Goal: Information Seeking & Learning: Understand process/instructions

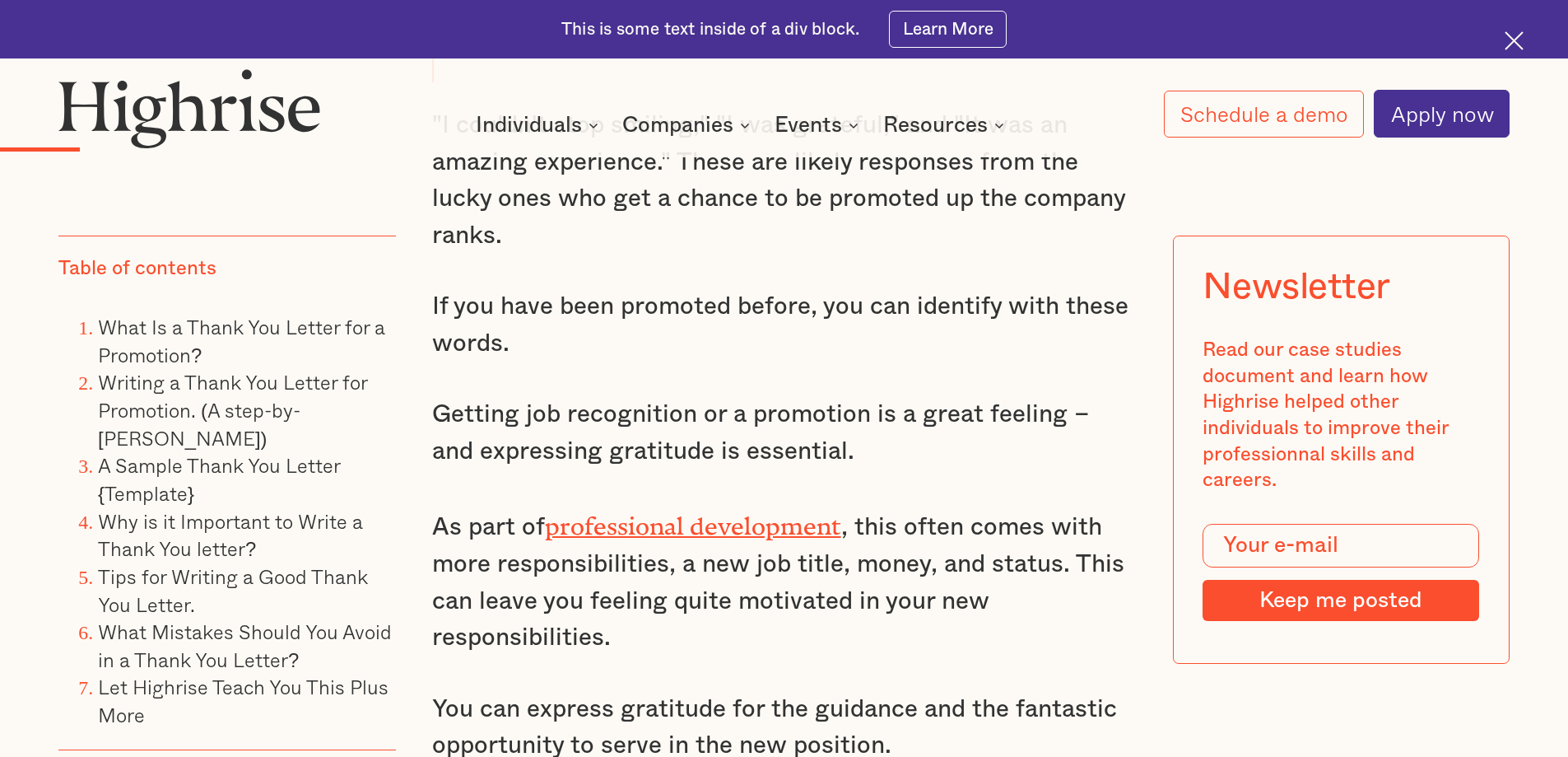
scroll to position [1977, 0]
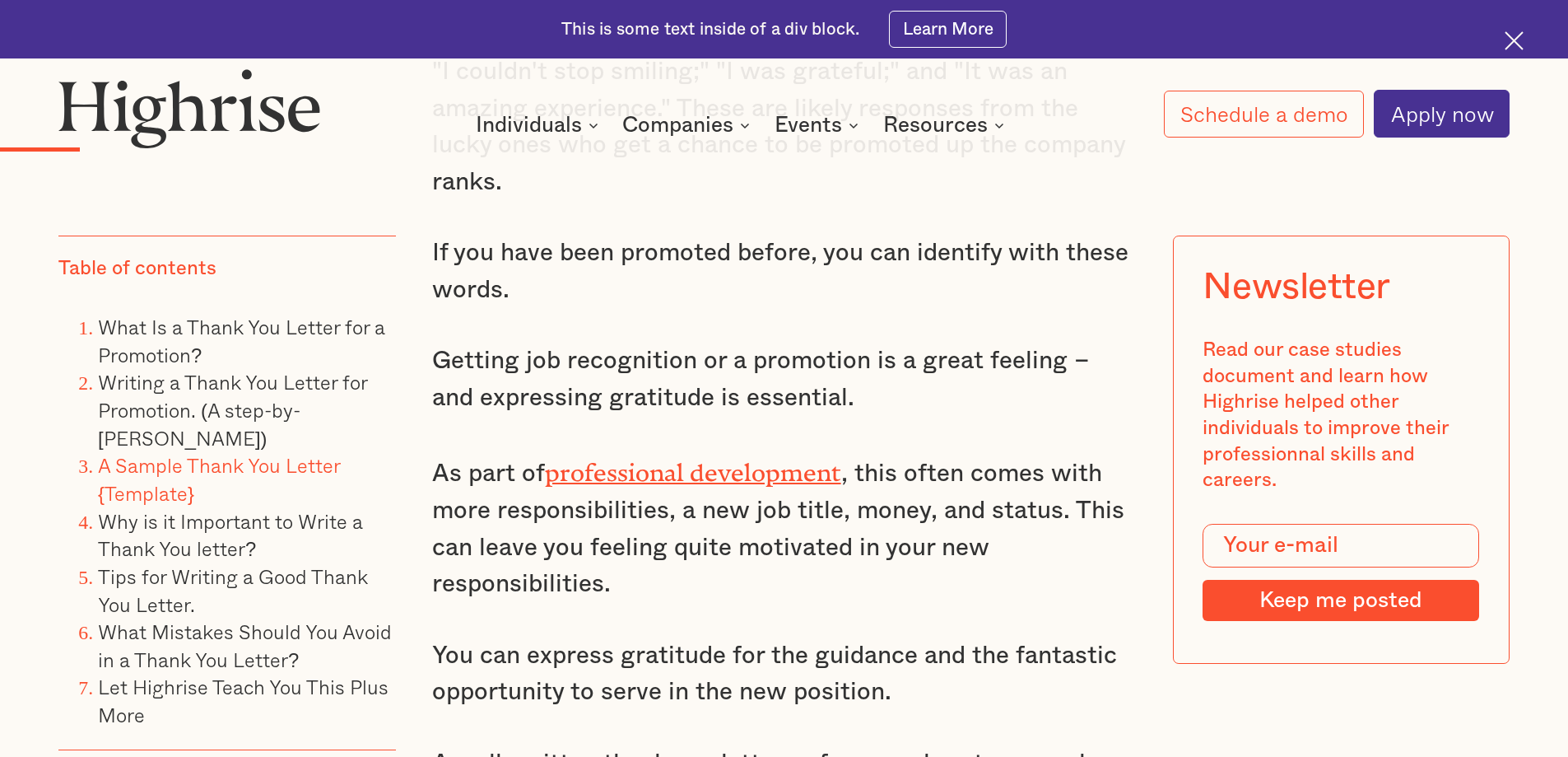
click at [223, 475] on link "A Sample Thank You Letter {Template}" at bounding box center [219, 479] width 242 height 58
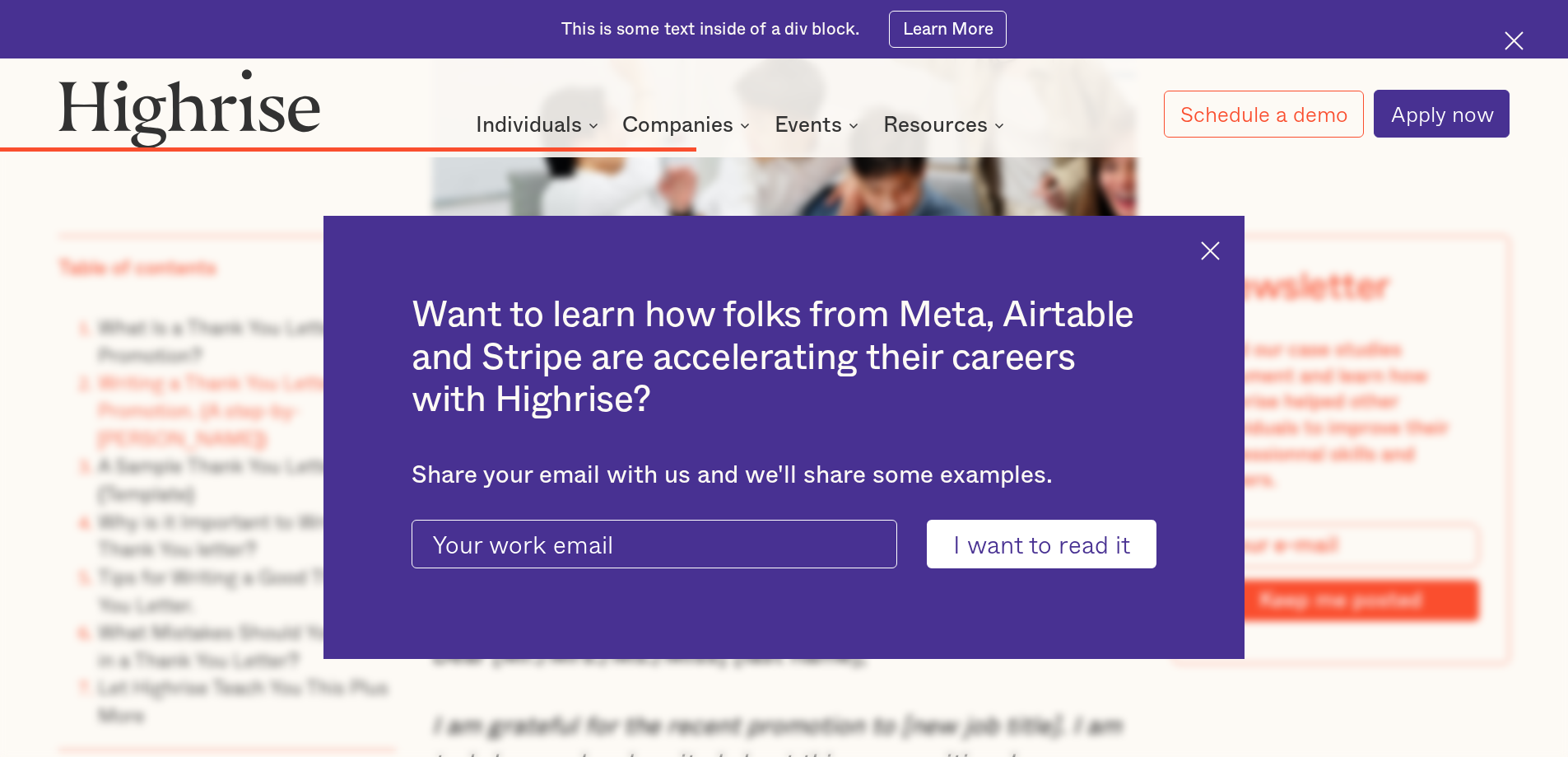
click at [1211, 247] on img at bounding box center [1211, 251] width 19 height 19
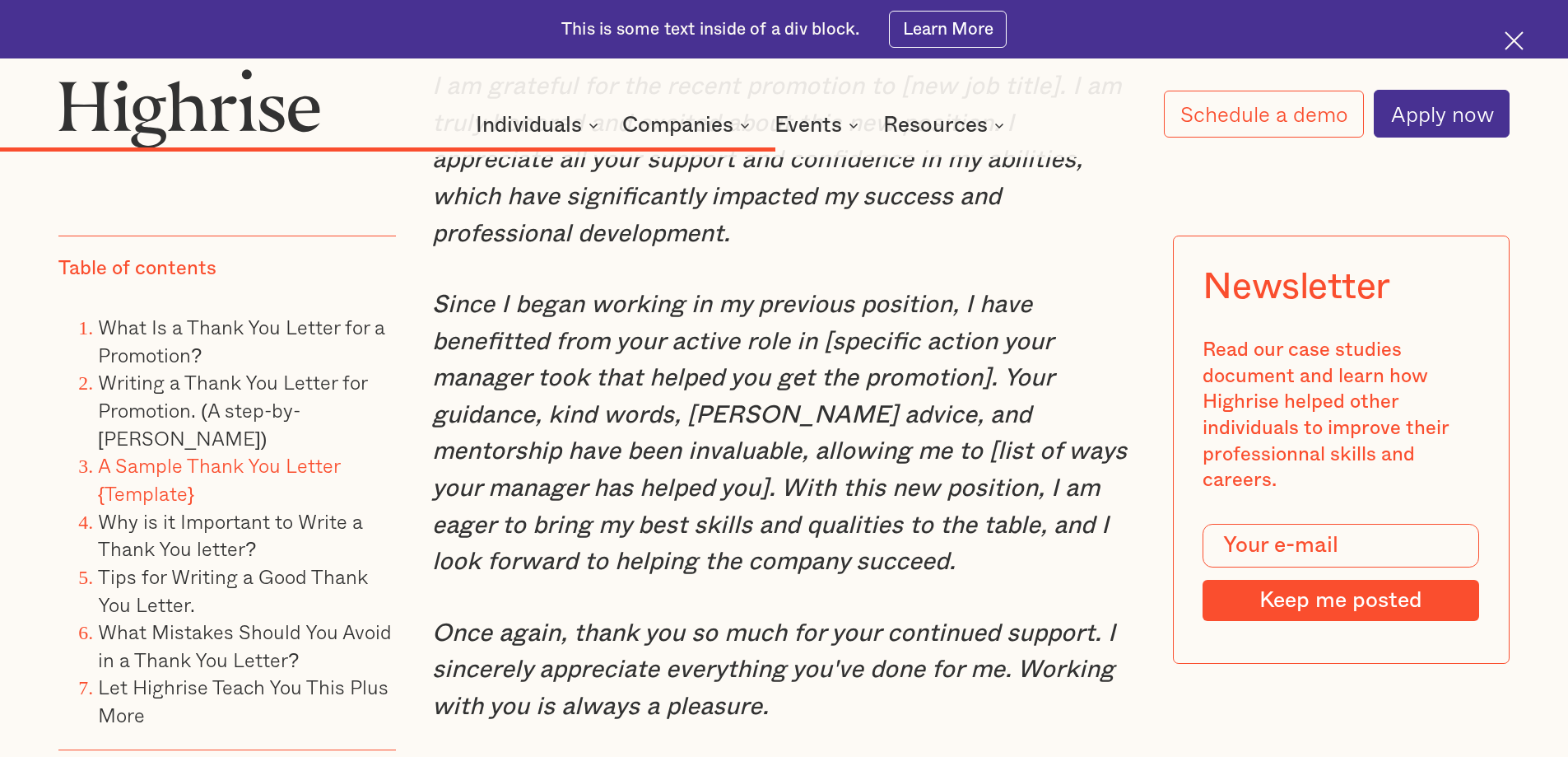
scroll to position [8852, 0]
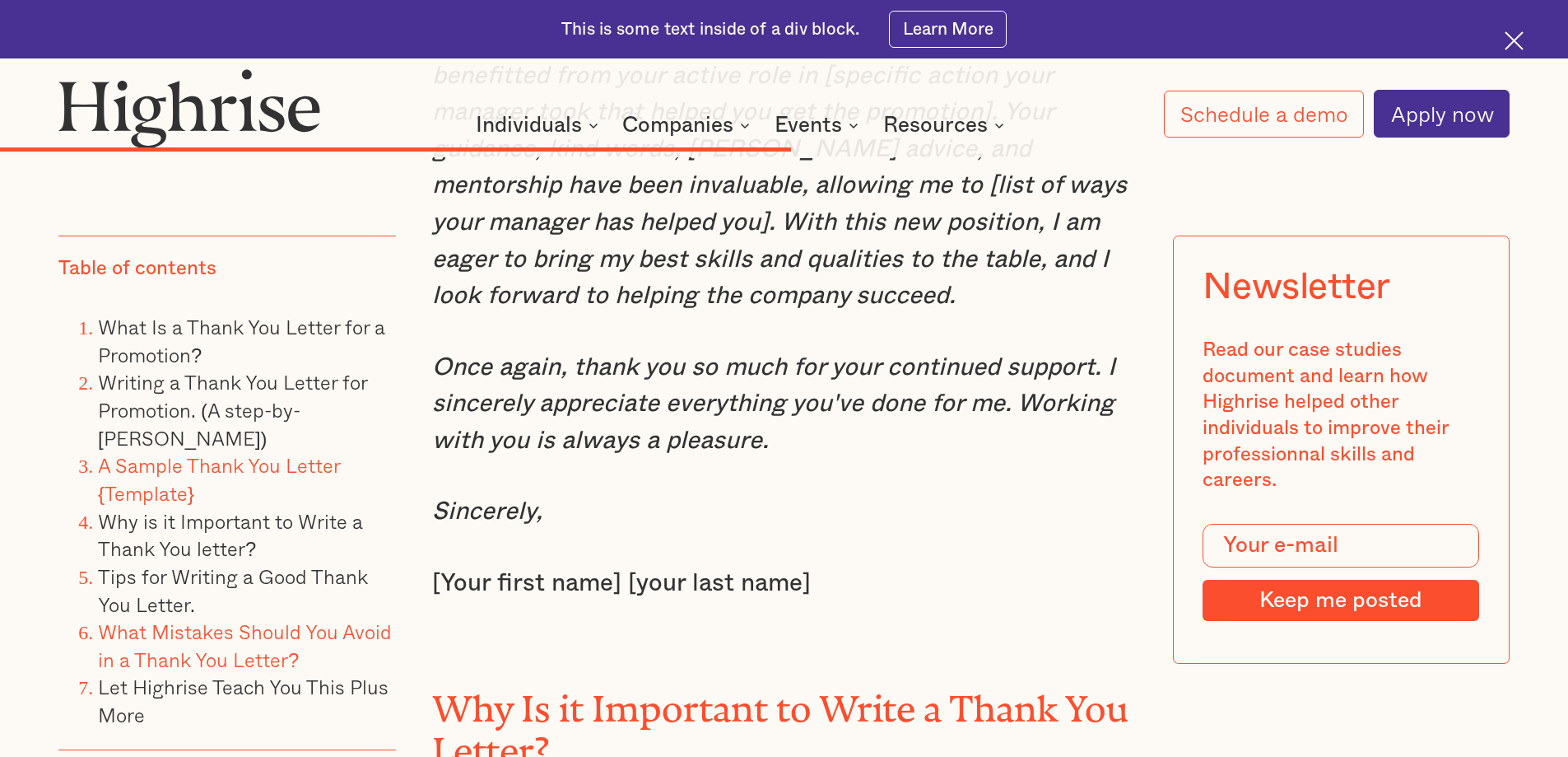
click at [362, 630] on link "What Mistakes Should You Avoid in a Thank You Letter?" at bounding box center [245, 645] width 294 height 58
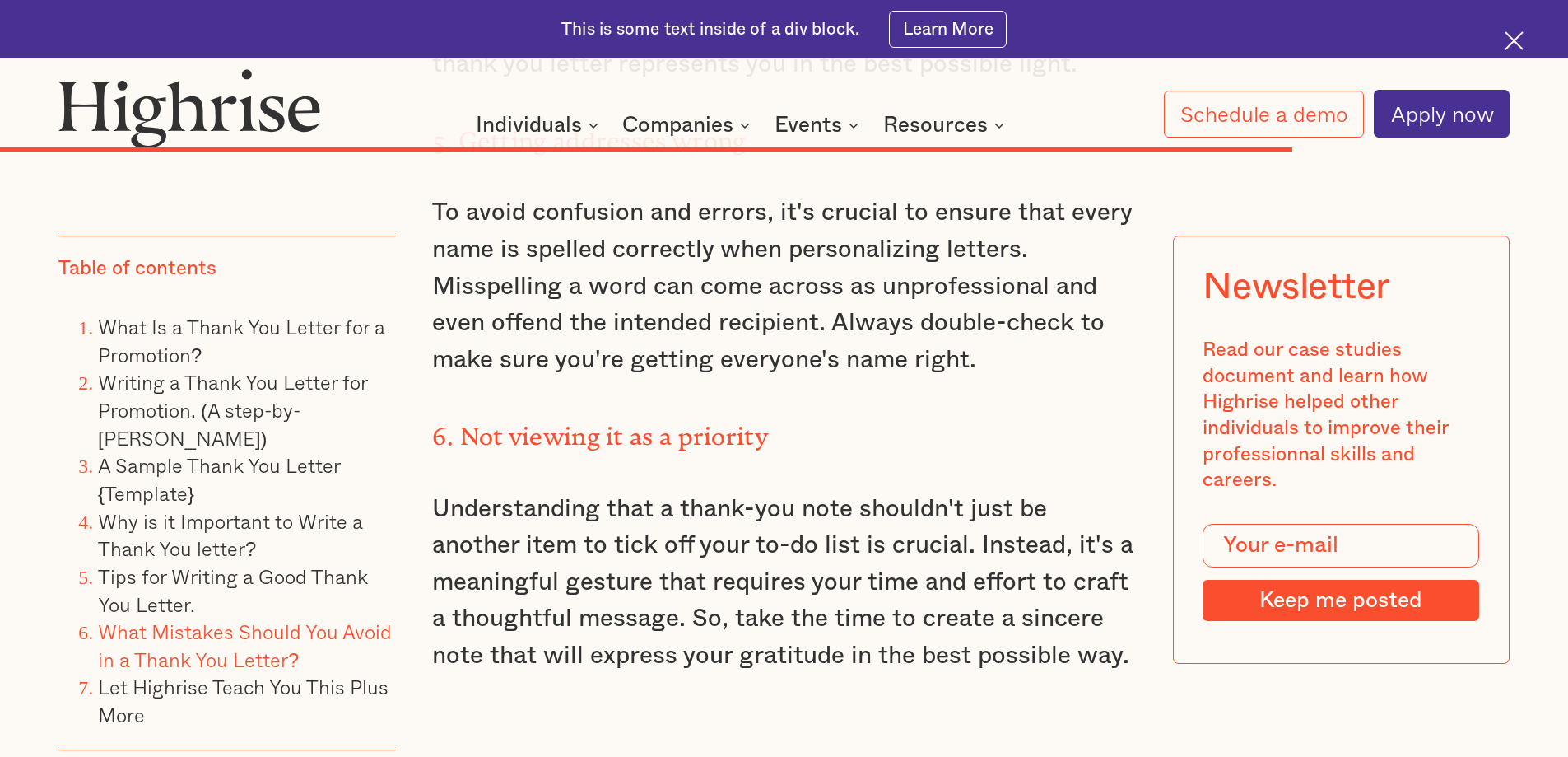
scroll to position [13848, 0]
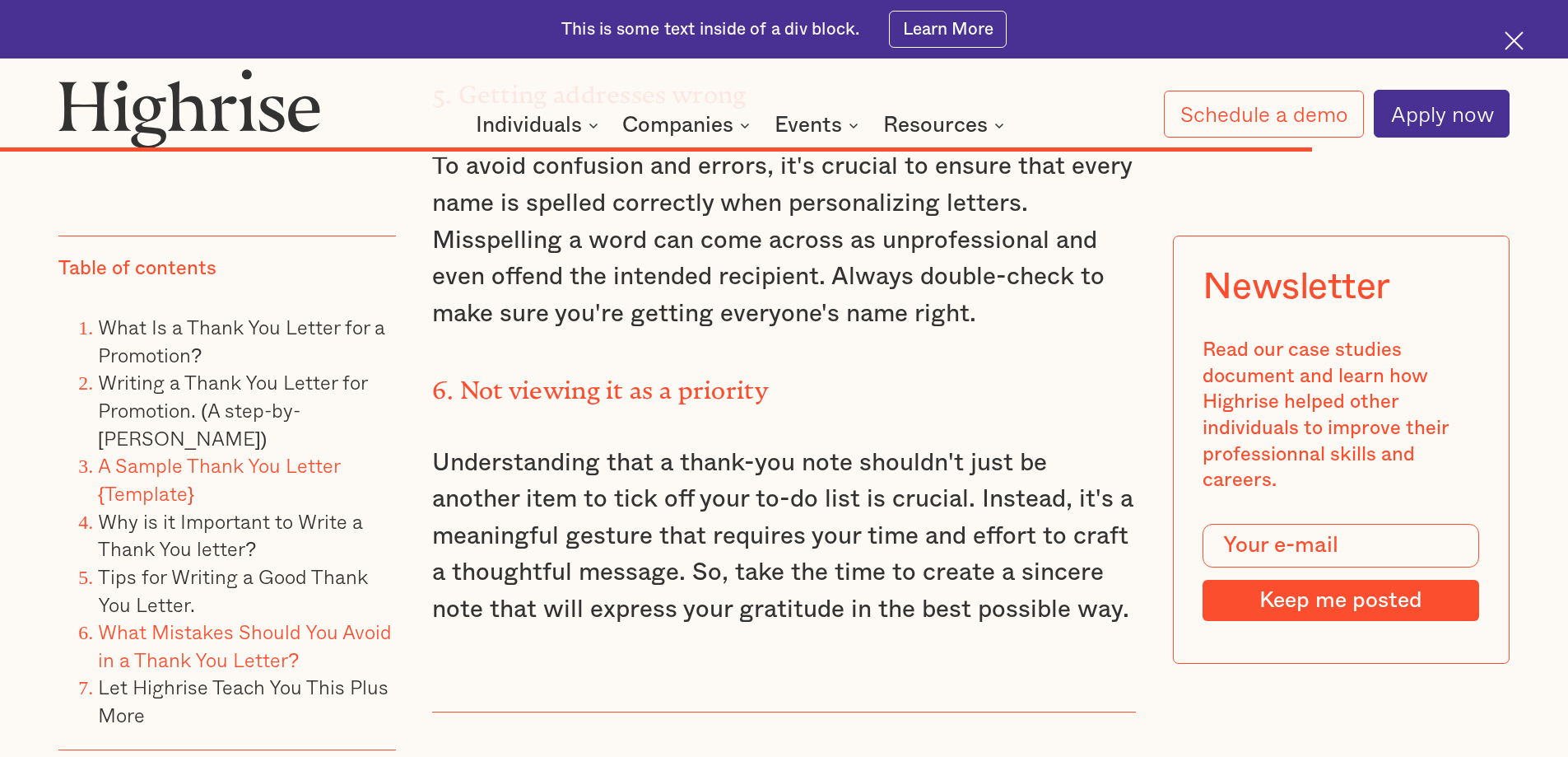
click at [309, 474] on link "A Sample Thank You Letter {Template}" at bounding box center [219, 479] width 242 height 58
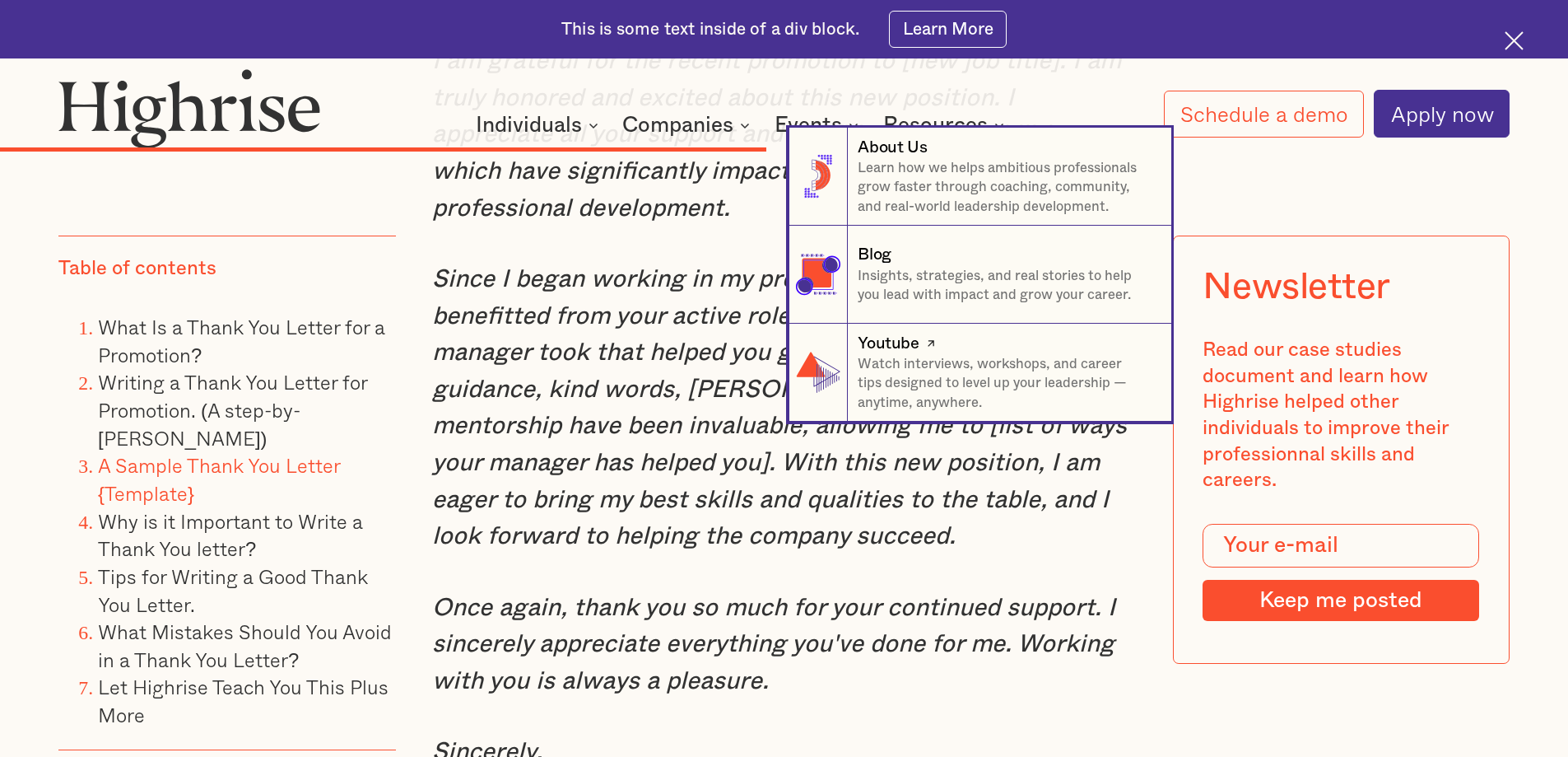
scroll to position [8750, 0]
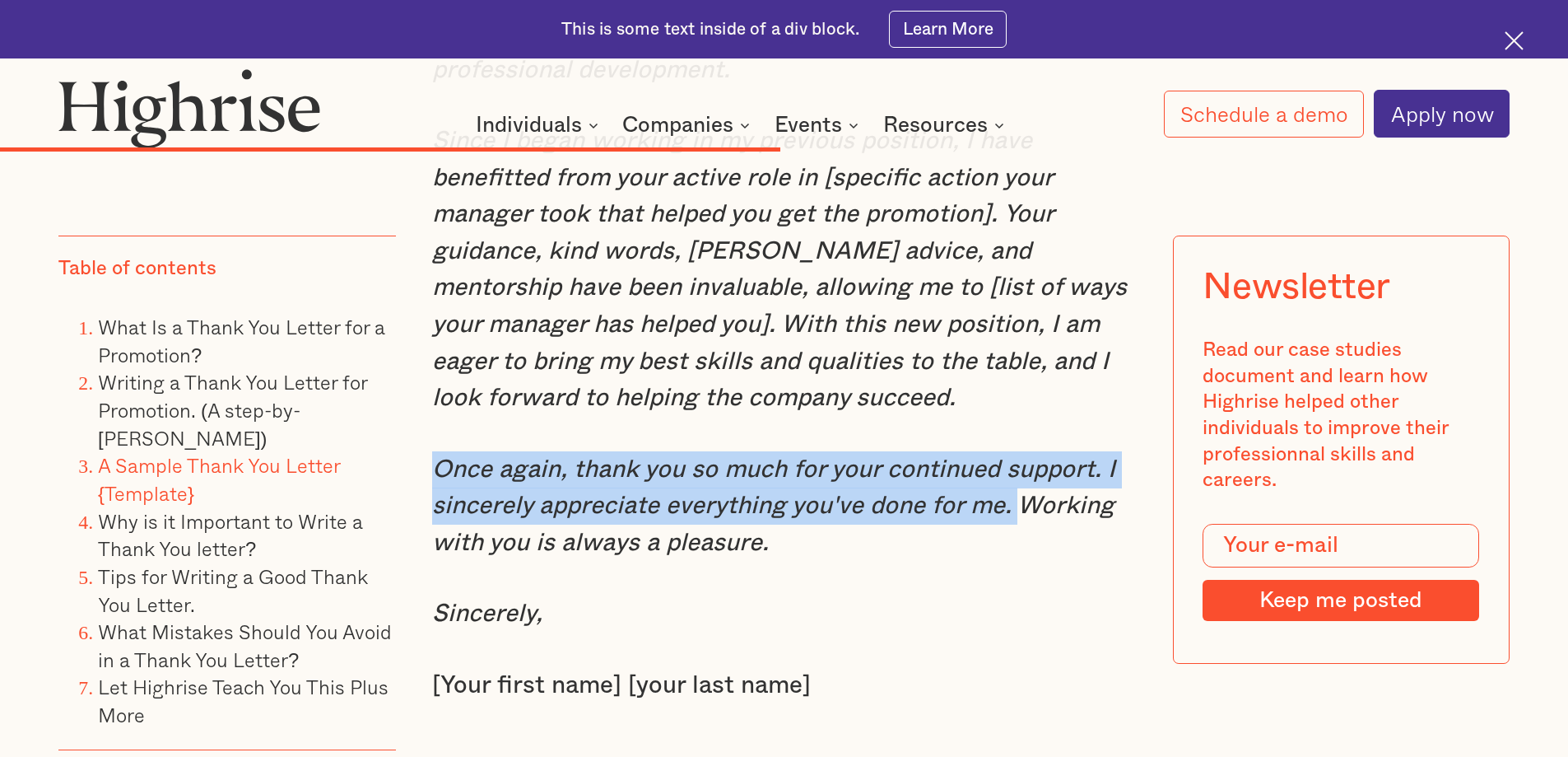
drag, startPoint x: 1012, startPoint y: 517, endPoint x: 423, endPoint y: 477, distance: 590.4
copy em "Once again, thank you so much for your continued support. I sincerely appreciat…"
click at [874, 499] on em "Once again, thank you so much for your continued support. I sincerely appreciat…" at bounding box center [773, 506] width 683 height 98
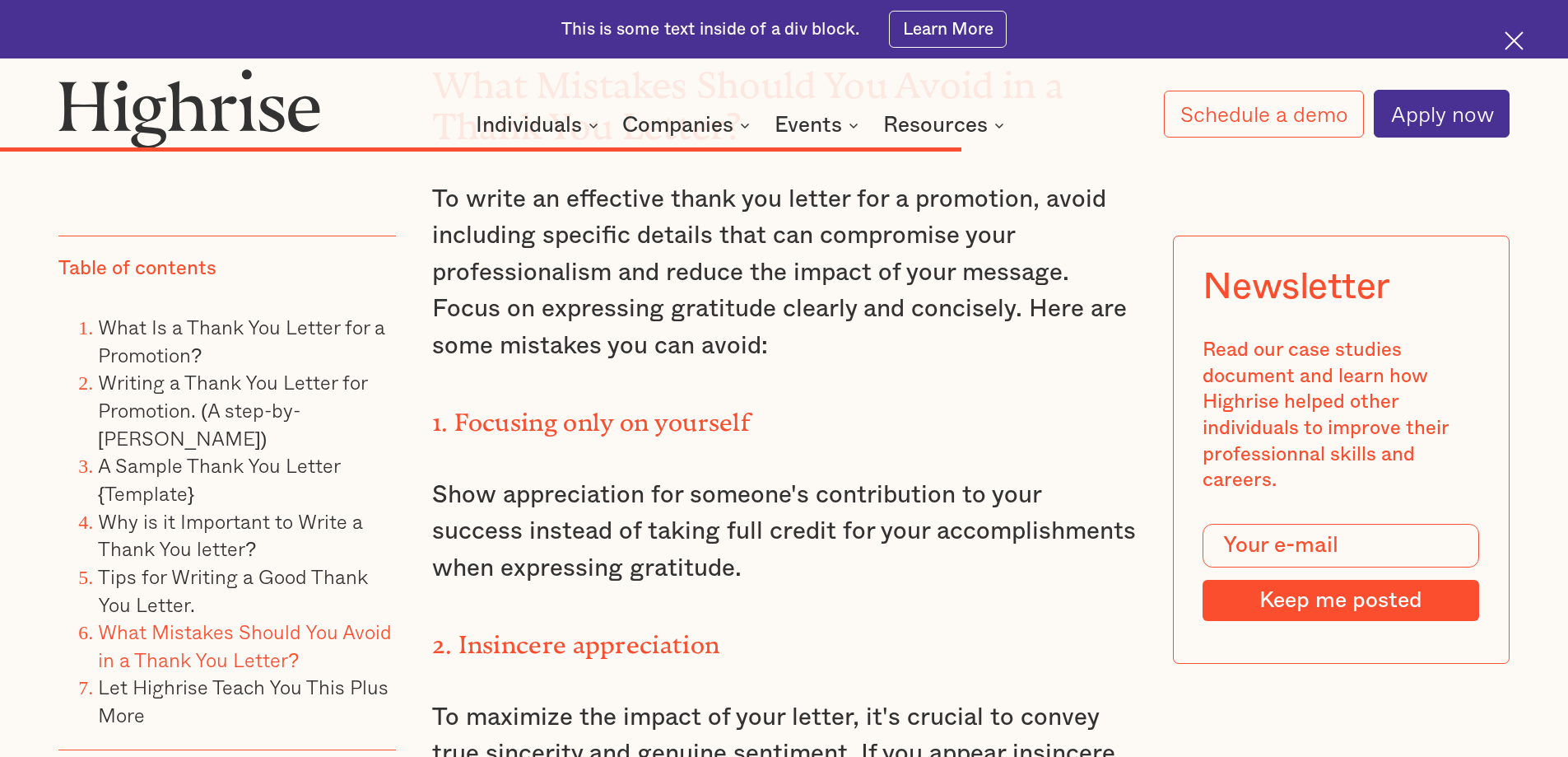
scroll to position [8852, 0]
